Goal: Task Accomplishment & Management: Use online tool/utility

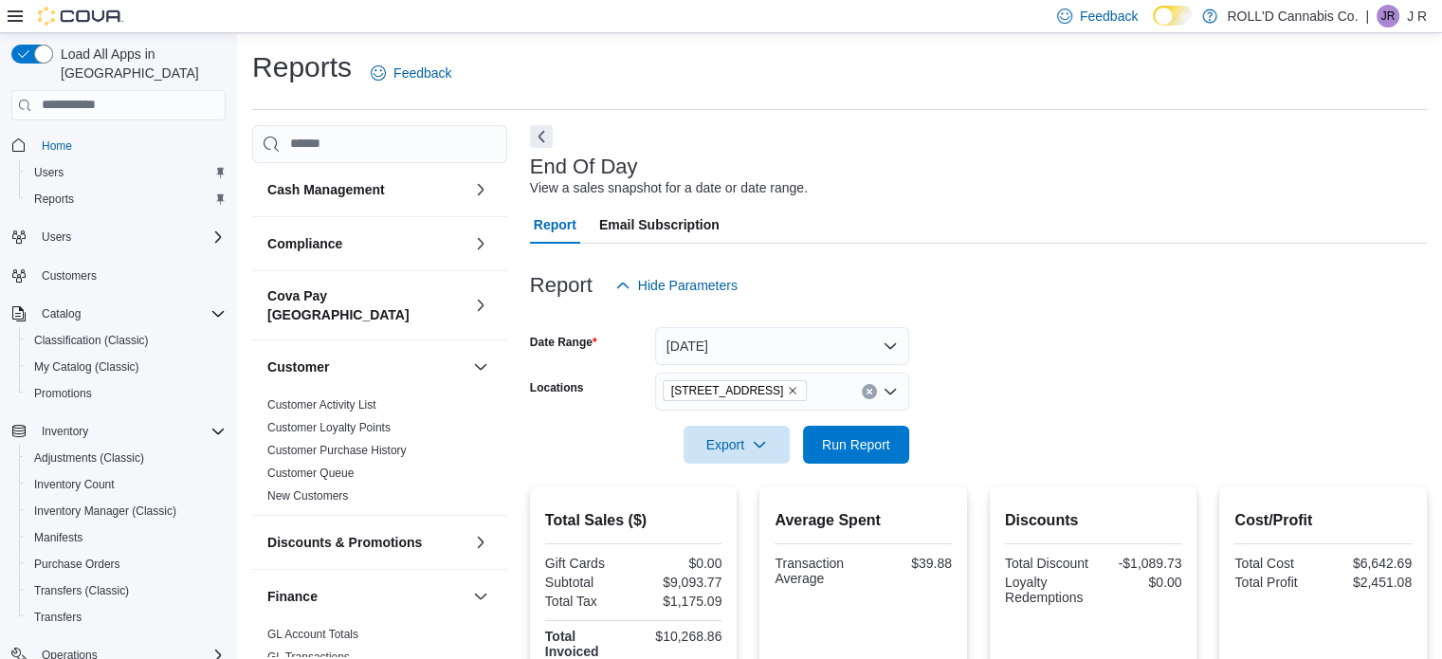
scroll to position [190, 0]
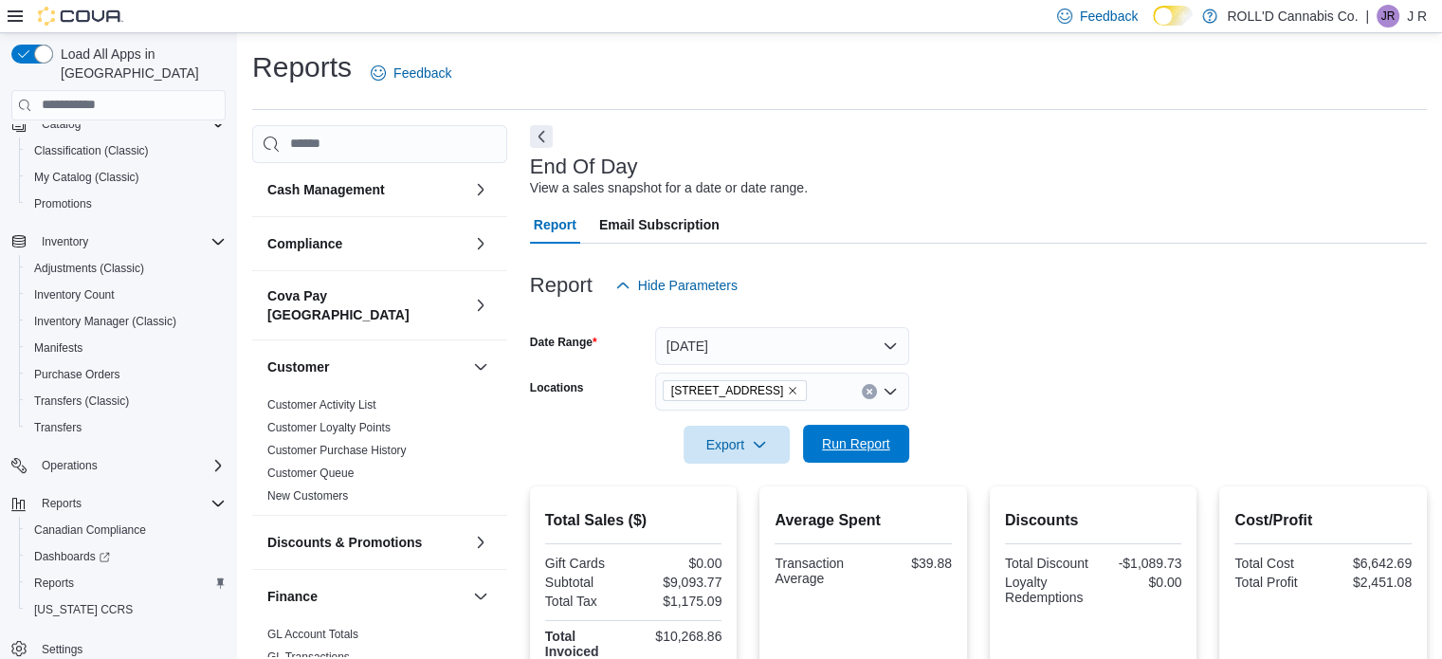
click at [869, 432] on span "Run Report" at bounding box center [855, 444] width 83 height 38
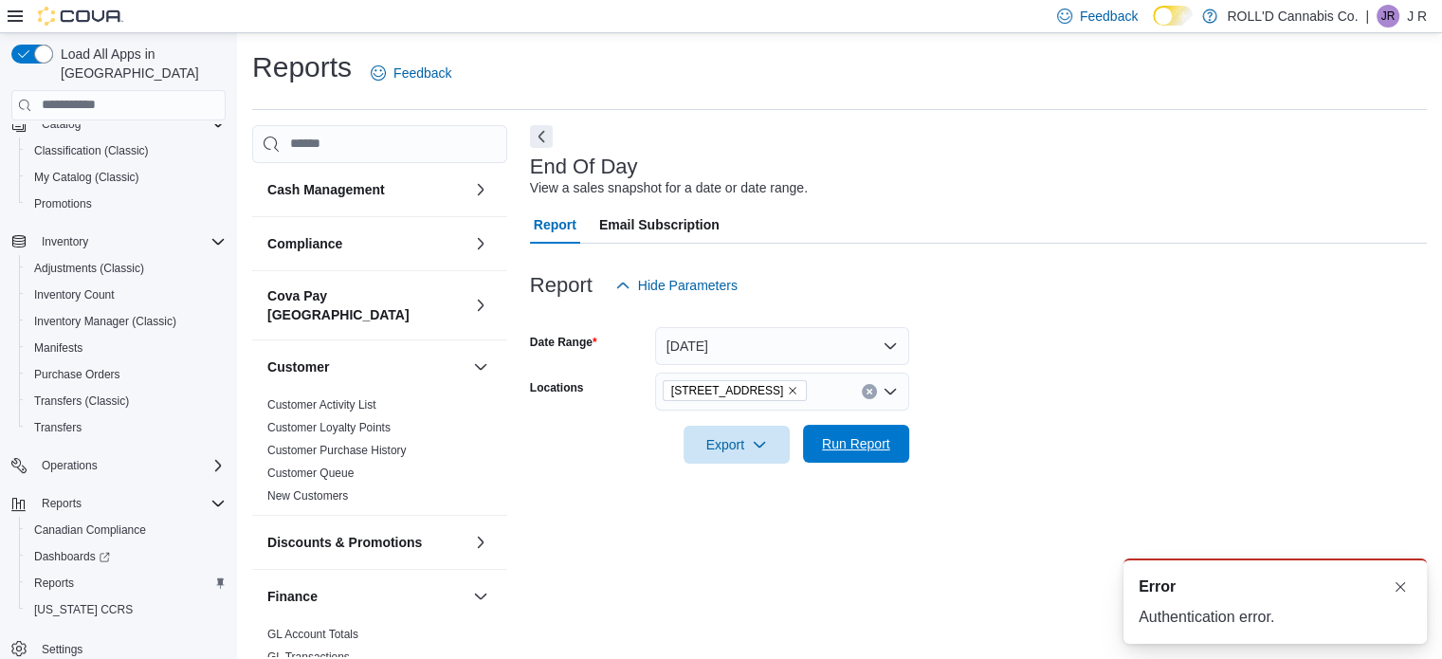
scroll to position [0, 0]
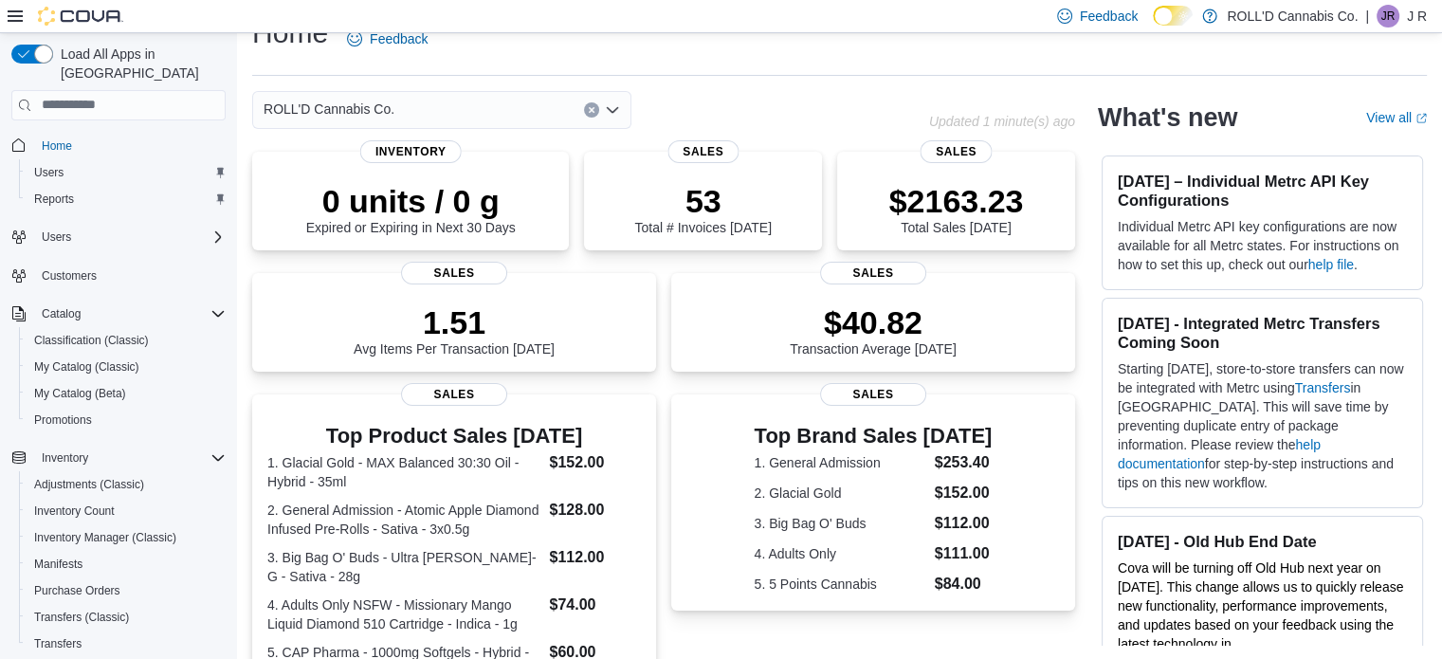
scroll to position [216, 0]
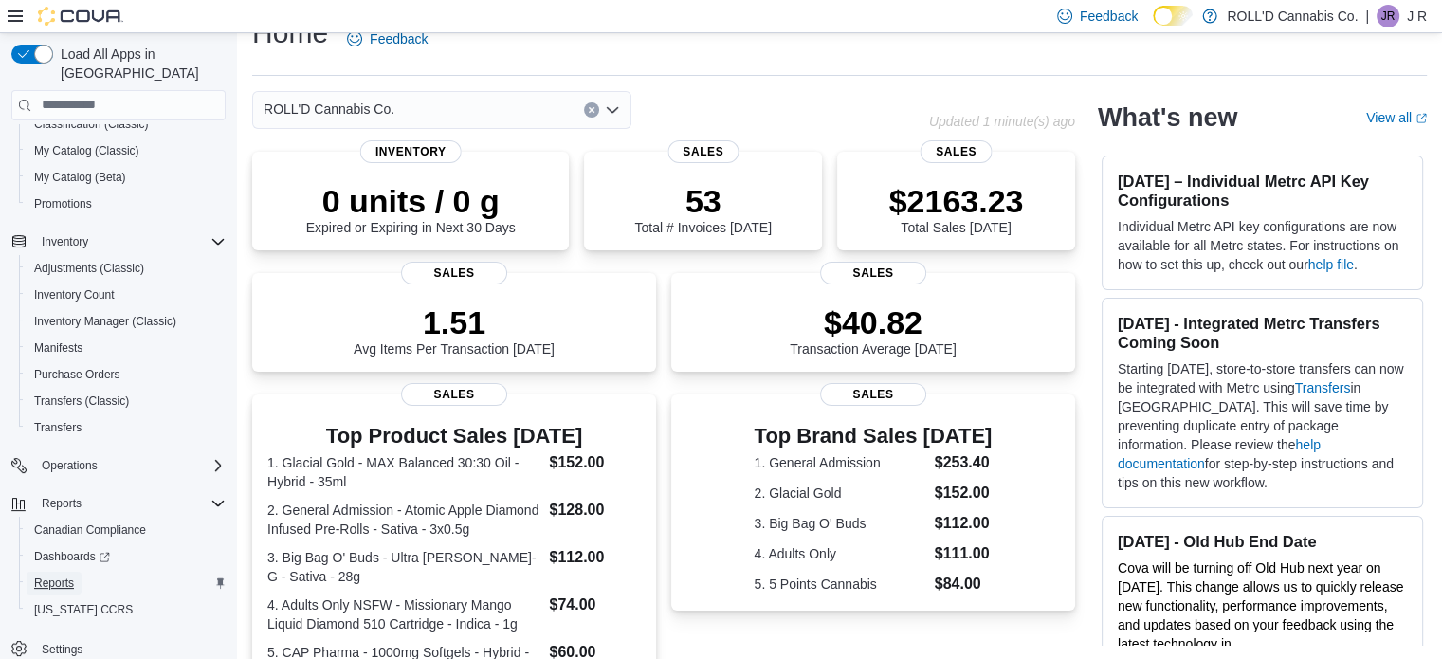
click at [47, 576] on span "Reports" at bounding box center [54, 583] width 40 height 15
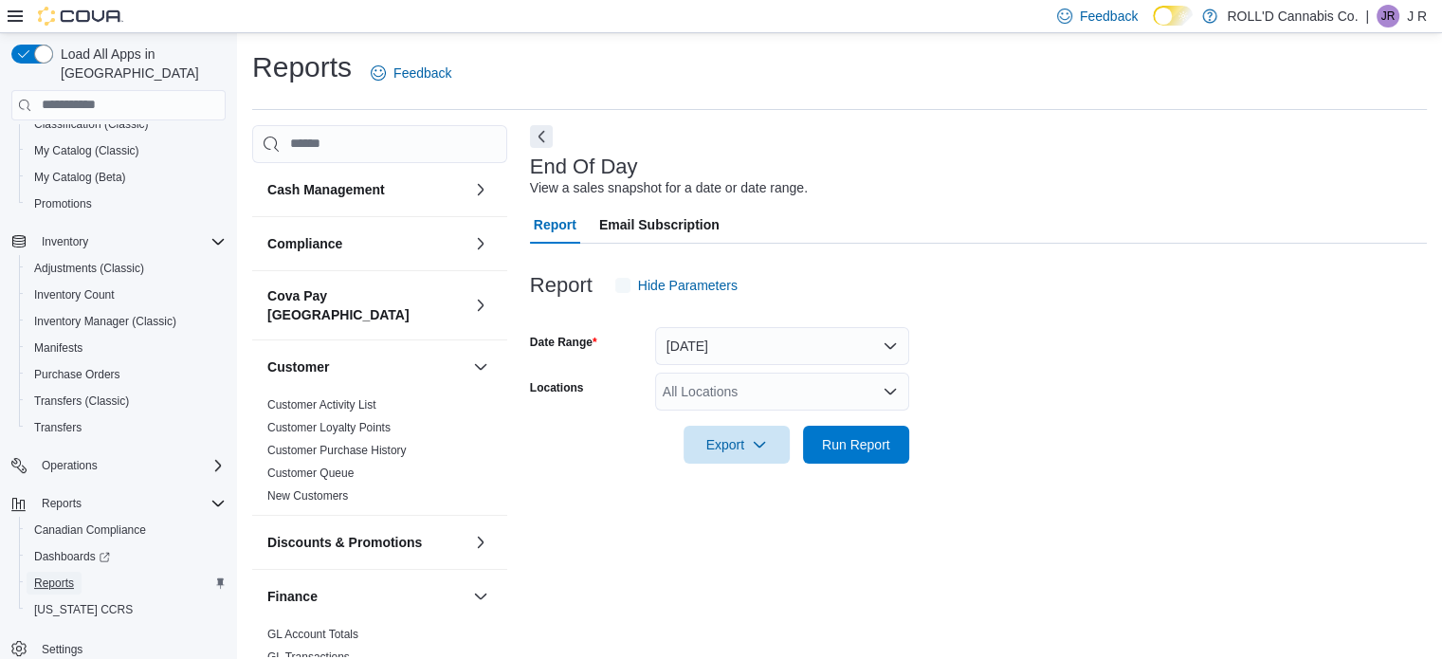
scroll to position [12, 0]
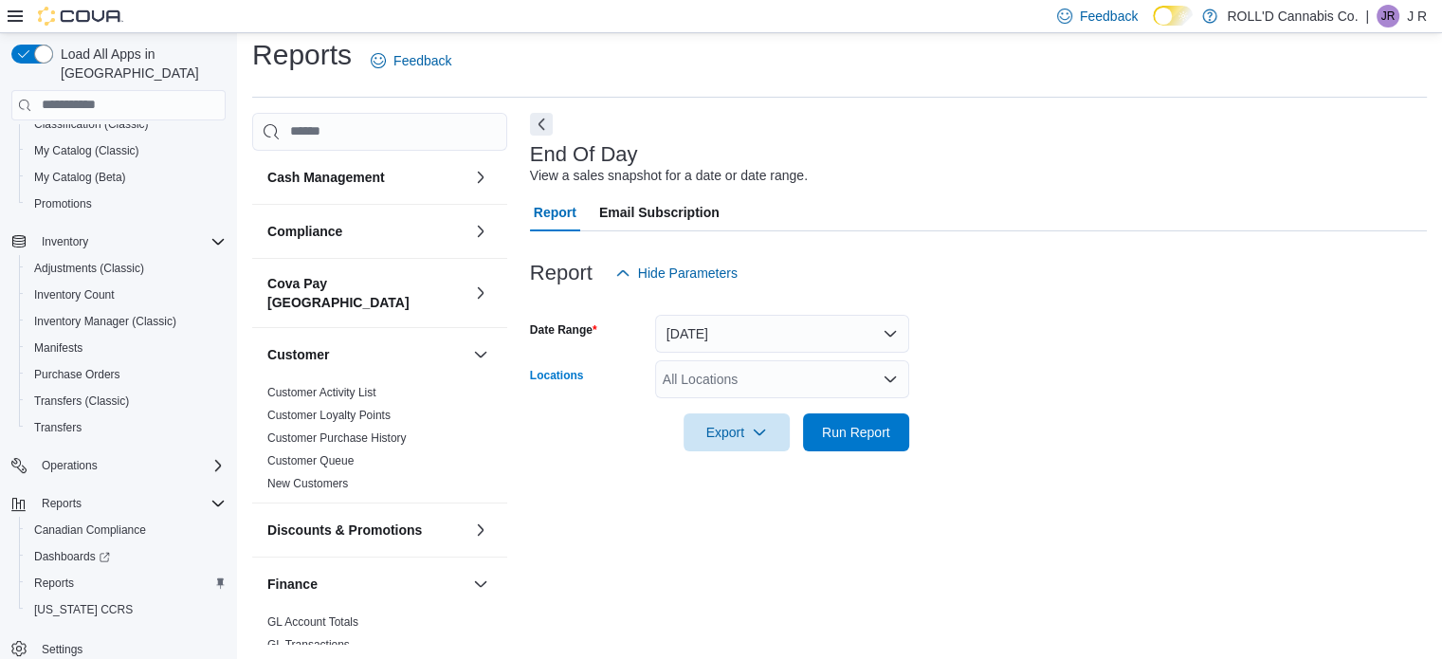
click at [710, 386] on div "All Locations" at bounding box center [782, 379] width 254 height 38
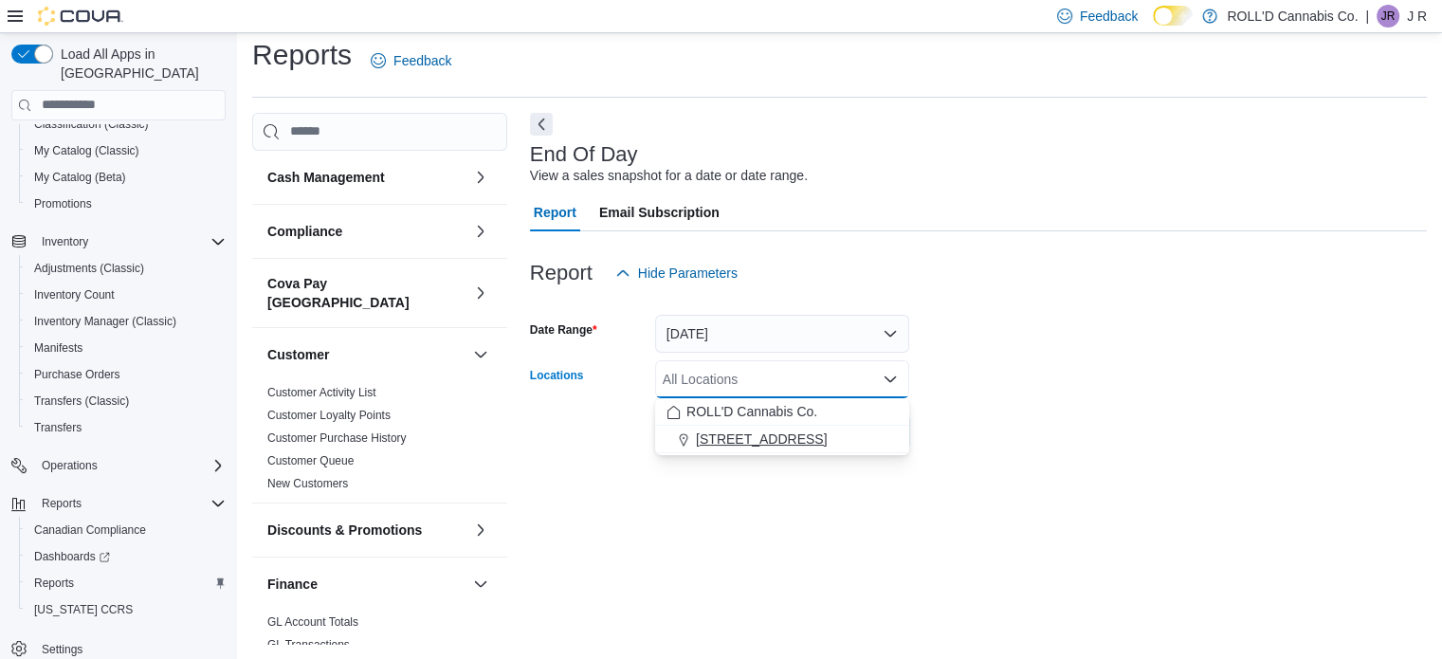
click at [702, 441] on span "[STREET_ADDRESS]" at bounding box center [761, 438] width 131 height 19
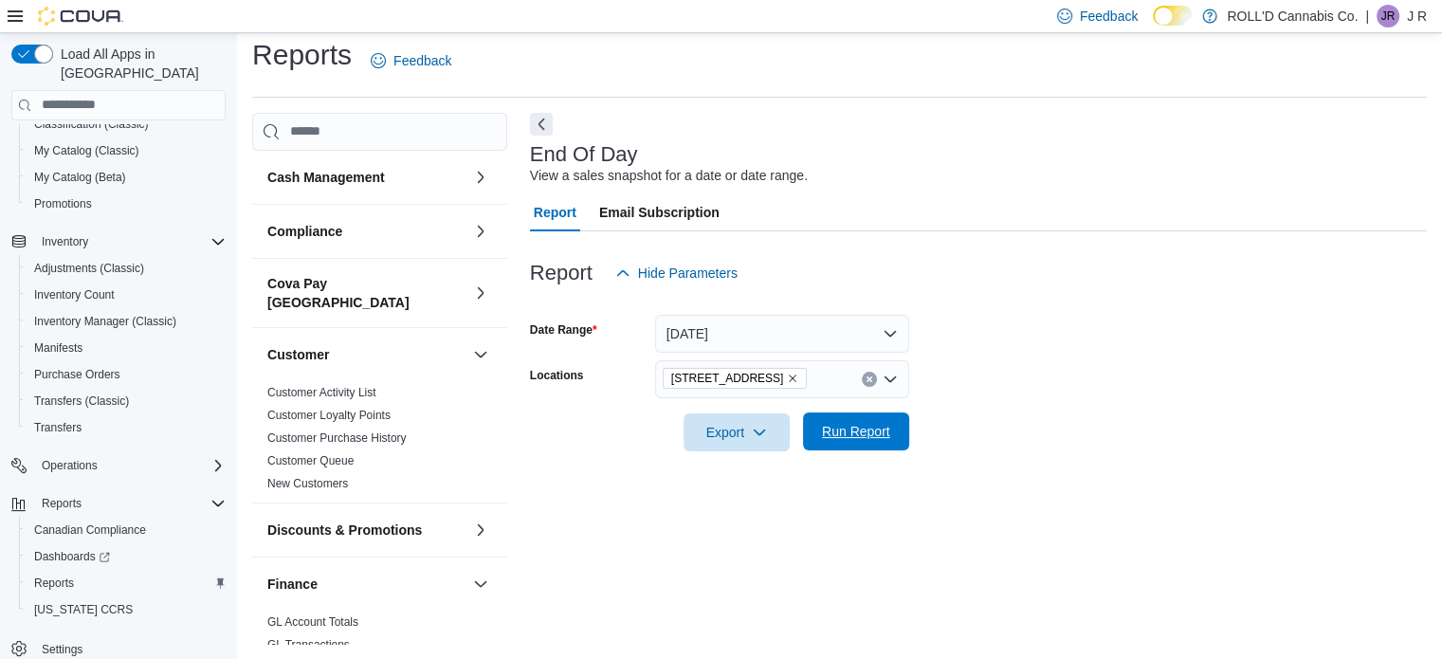
click at [844, 432] on span "Run Report" at bounding box center [856, 431] width 68 height 19
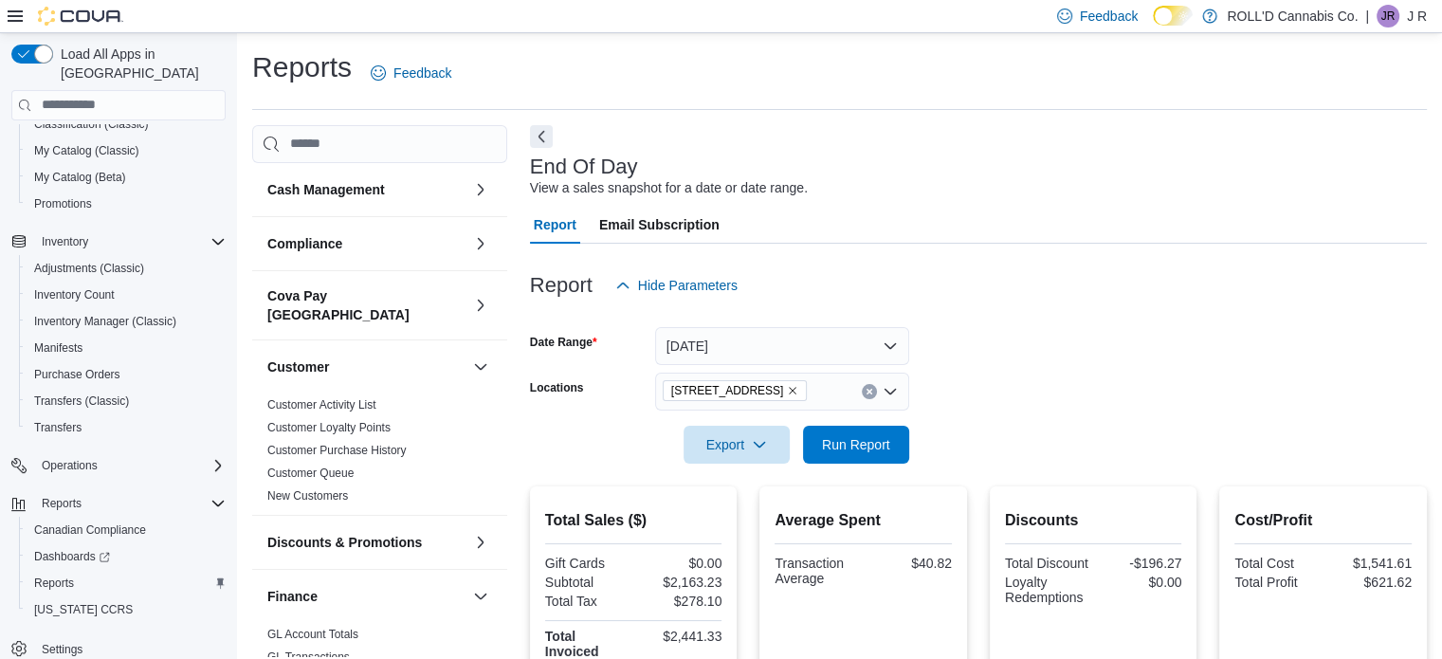
click at [800, 157] on div "End Of Day View a sales snapshot for a date or date range." at bounding box center [973, 176] width 887 height 43
